Goal: Information Seeking & Learning: Learn about a topic

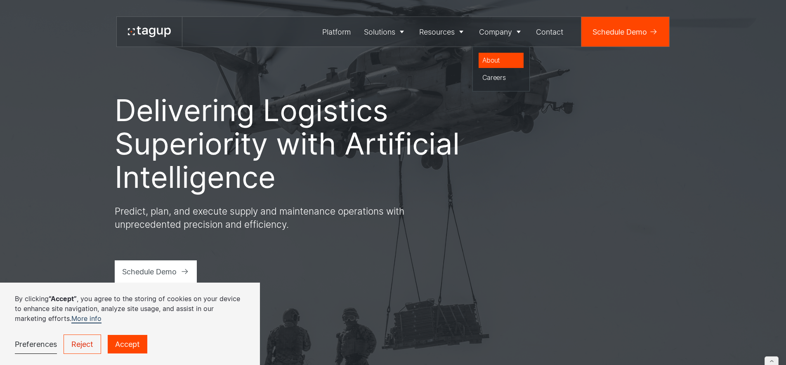
drag, startPoint x: 496, startPoint y: 55, endPoint x: 493, endPoint y: 66, distance: 11.2
click at [496, 55] on div "About" at bounding box center [501, 60] width 38 height 10
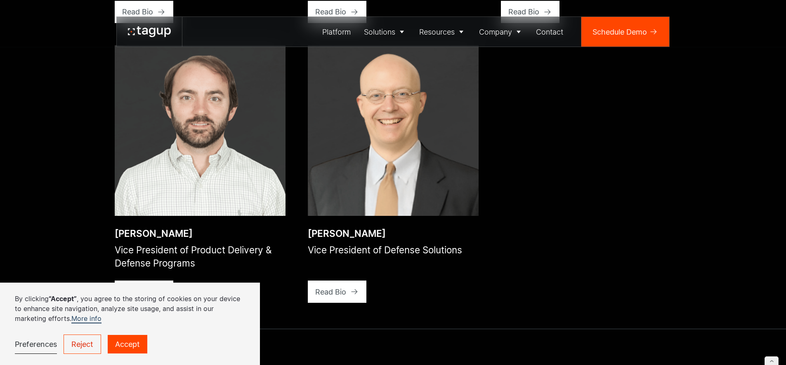
scroll to position [1607, 0]
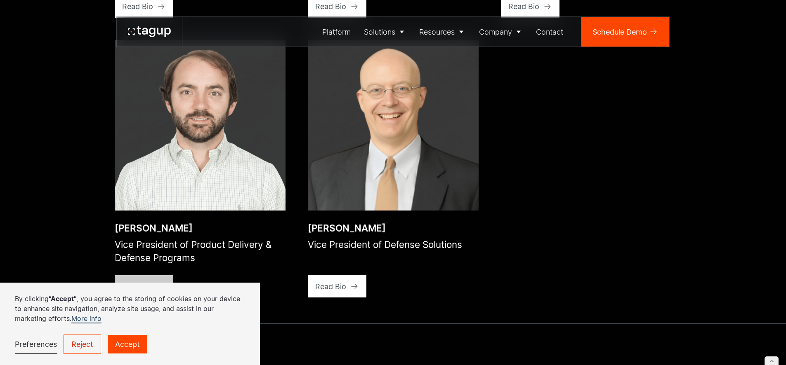
click at [160, 12] on div at bounding box center [161, 6] width 9 height 9
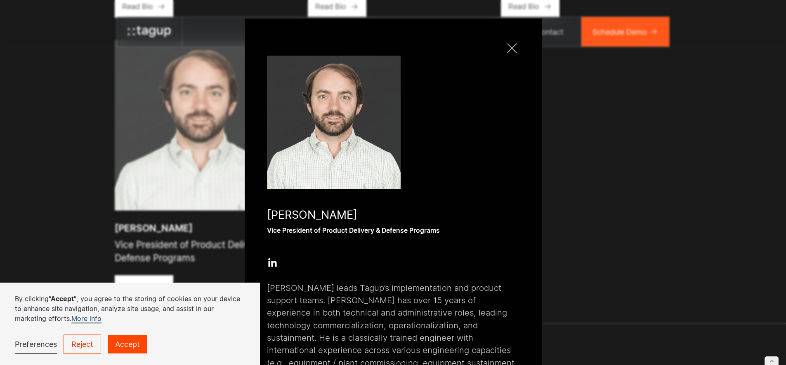
click at [271, 263] on icon at bounding box center [272, 263] width 11 height 11
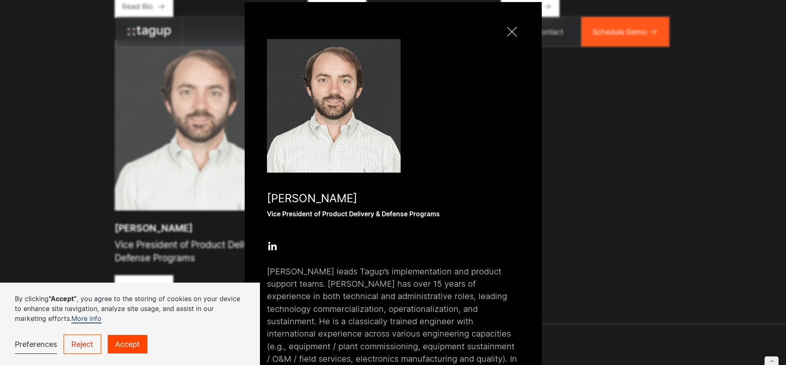
scroll to position [0, 0]
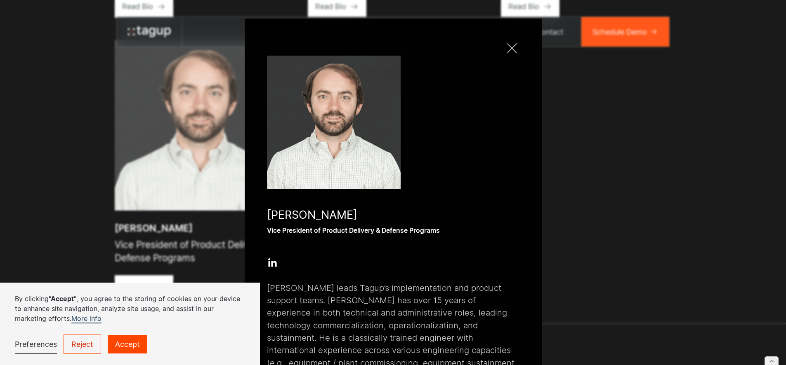
click at [509, 48] on link "Close popup" at bounding box center [511, 48] width 15 height 15
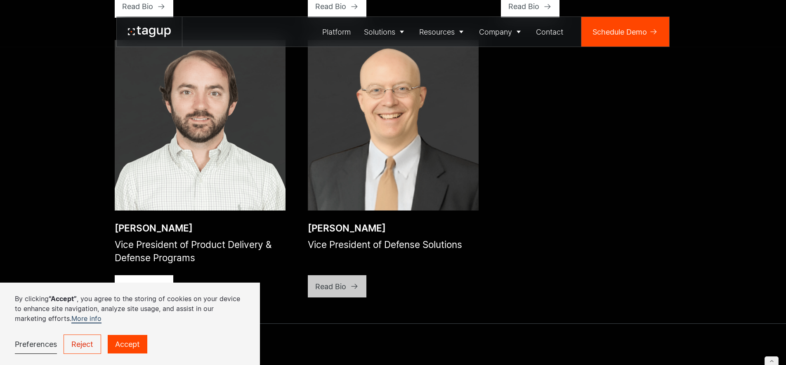
click at [153, 12] on div "Read Bio" at bounding box center [137, 6] width 31 height 11
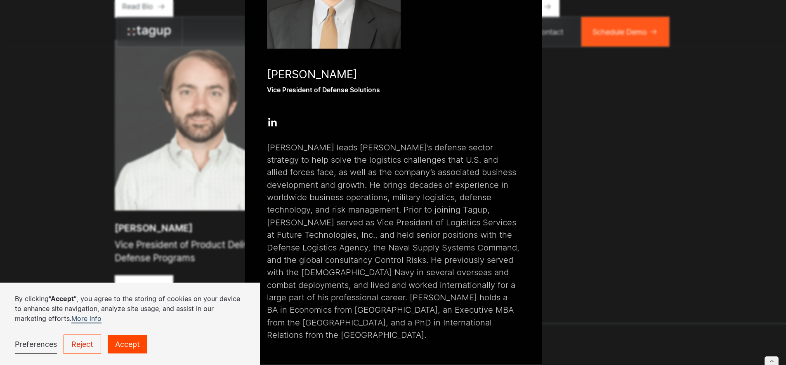
scroll to position [25, 0]
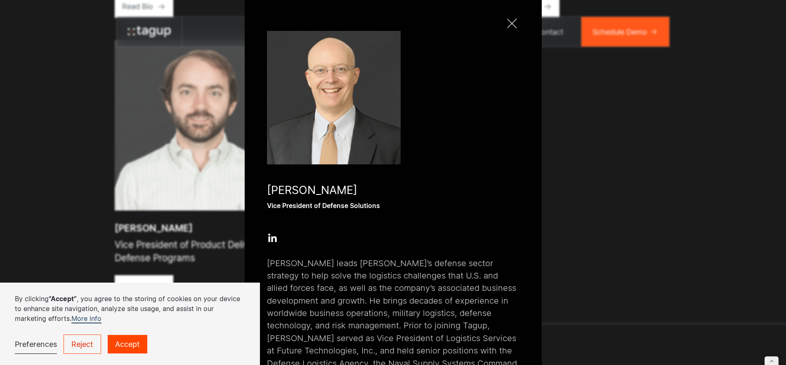
click at [511, 24] on div "Close popup" at bounding box center [511, 24] width 0 height 0
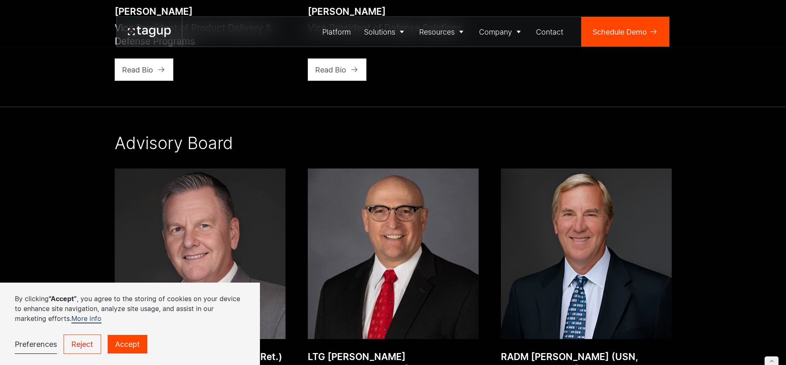
scroll to position [1966, 0]
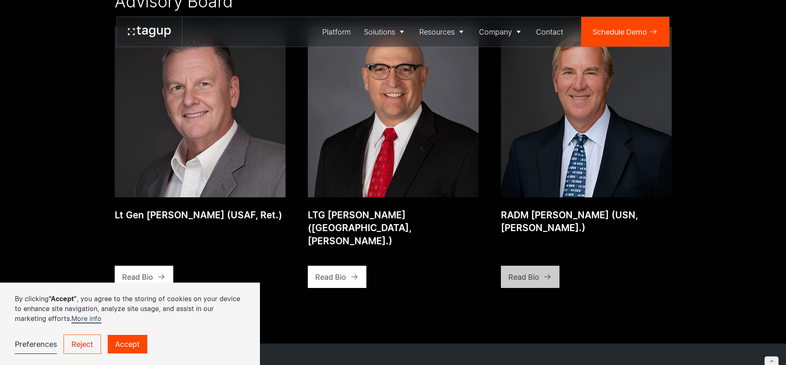
click at [547, 273] on icon at bounding box center [547, 277] width 8 height 8
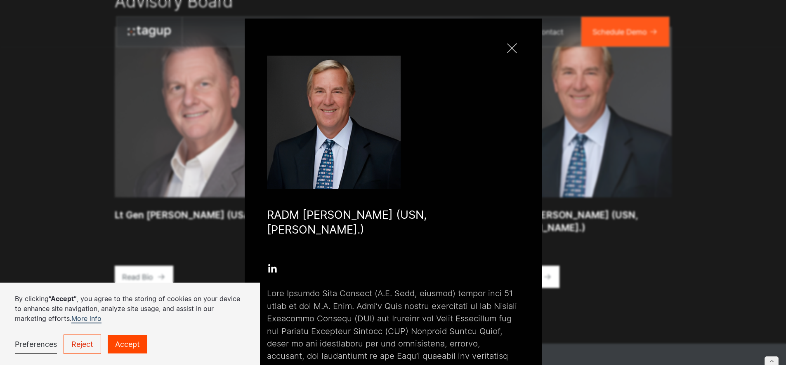
click at [507, 47] on div at bounding box center [512, 48] width 10 height 10
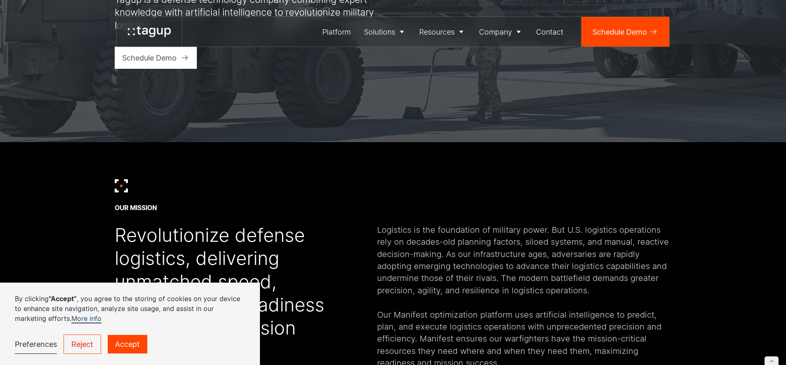
scroll to position [0, 0]
